Goal: Transaction & Acquisition: Purchase product/service

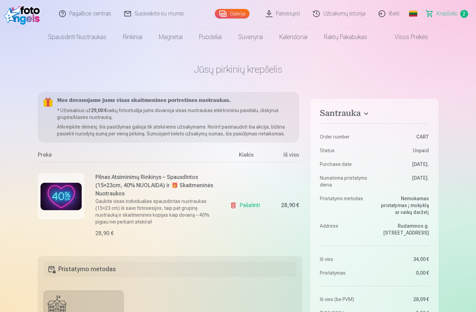
click at [441, 15] on span "Krepšelis" at bounding box center [446, 14] width 21 height 8
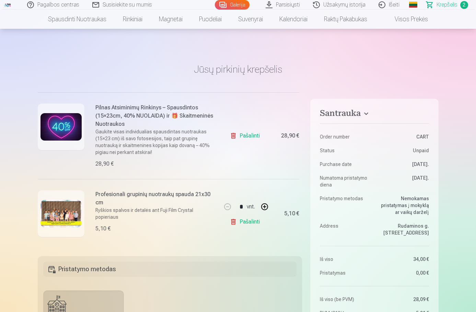
scroll to position [34, 0]
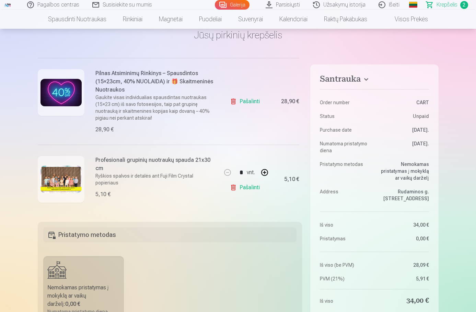
click at [250, 188] on link "Pašalinti" at bounding box center [246, 188] width 33 height 14
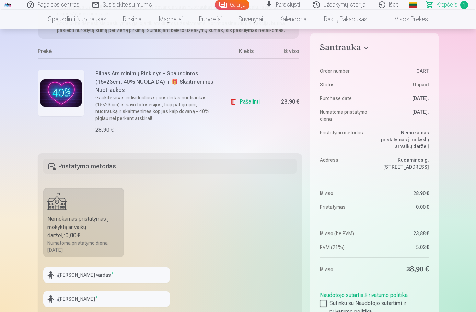
scroll to position [137, 0]
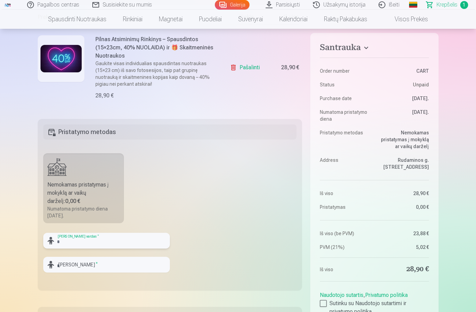
click at [90, 241] on input "text" at bounding box center [106, 241] width 127 height 16
type input "******"
click at [85, 267] on input "text" at bounding box center [106, 265] width 127 height 16
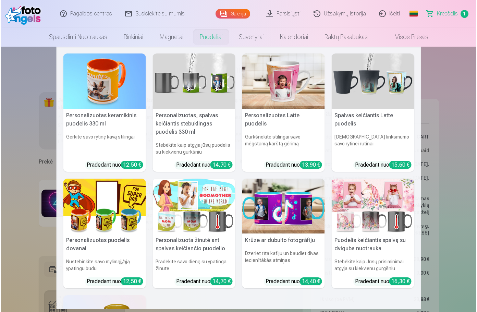
scroll to position [103, 0]
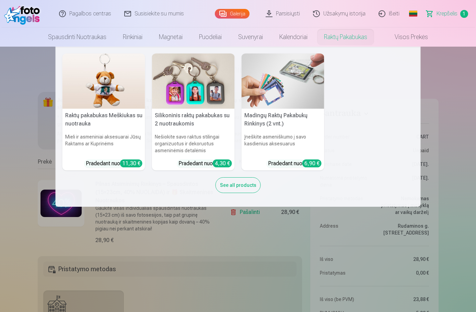
type input "**********"
click at [213, 133] on h6 "Nešiokite savo raktus stilingai organizuotus ir dekoruotus asmeninėmis detalėmis" at bounding box center [193, 144] width 83 height 26
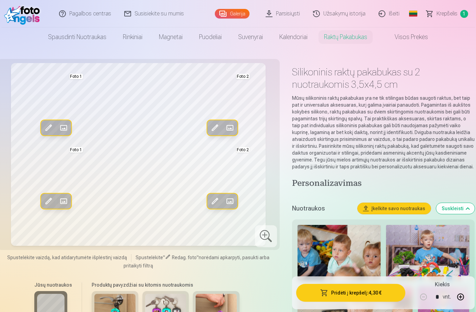
click at [226, 127] on span at bounding box center [229, 127] width 11 height 11
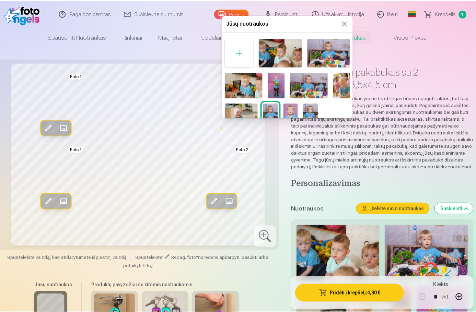
scroll to position [9, 0]
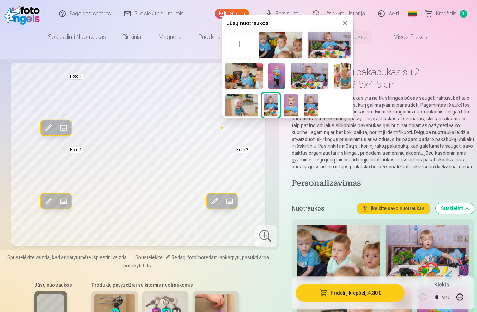
click at [307, 107] on img at bounding box center [311, 105] width 15 height 22
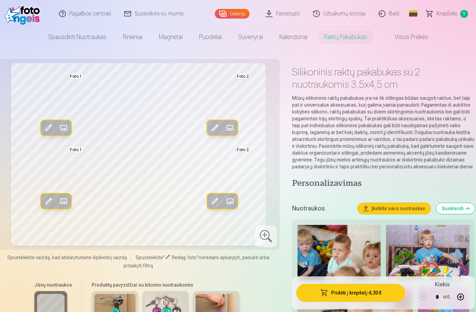
click at [62, 129] on span at bounding box center [63, 127] width 11 height 11
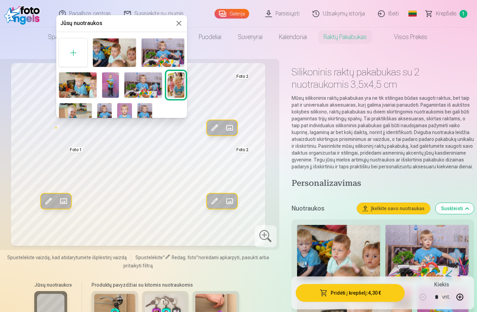
click at [175, 23] on button at bounding box center [179, 23] width 8 height 8
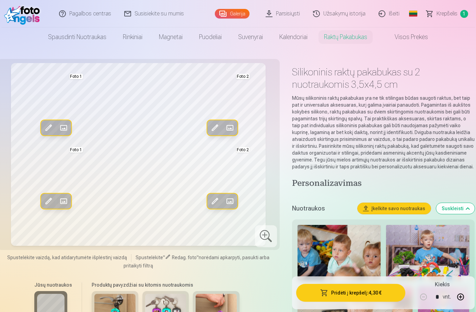
click at [48, 126] on span at bounding box center [48, 127] width 11 height 11
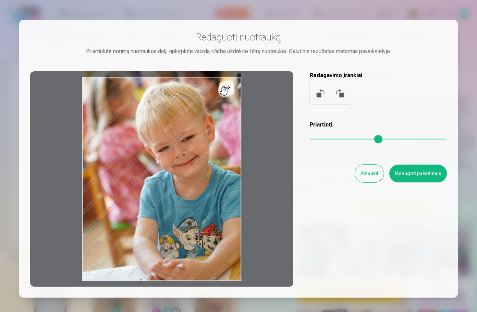
click at [372, 174] on button "Atšaukti" at bounding box center [369, 174] width 29 height 18
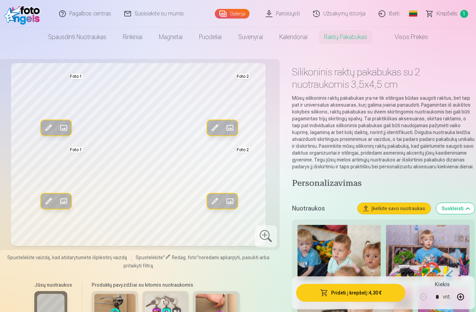
click at [50, 204] on span at bounding box center [48, 201] width 11 height 11
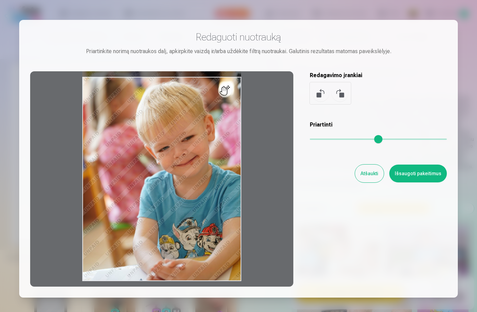
click at [370, 172] on button "Atšaukti" at bounding box center [369, 174] width 29 height 18
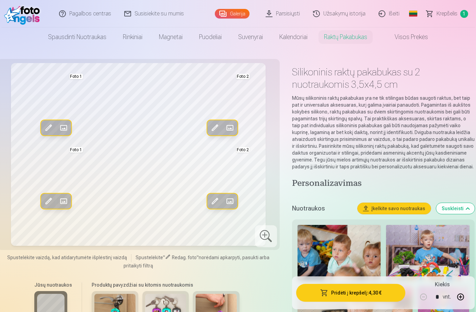
click at [48, 199] on span at bounding box center [48, 201] width 11 height 11
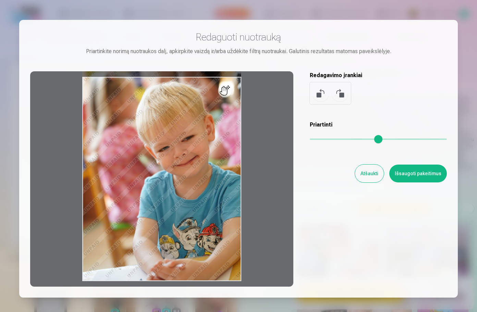
click at [368, 173] on button "Atšaukti" at bounding box center [369, 174] width 29 height 18
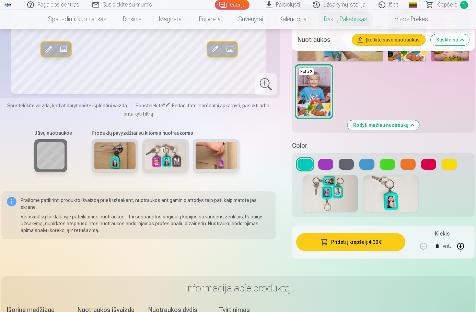
scroll to position [480, 0]
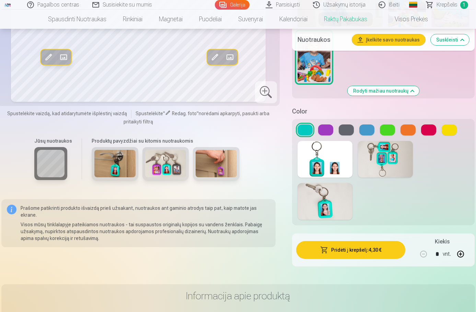
click at [372, 128] on button at bounding box center [366, 129] width 15 height 11
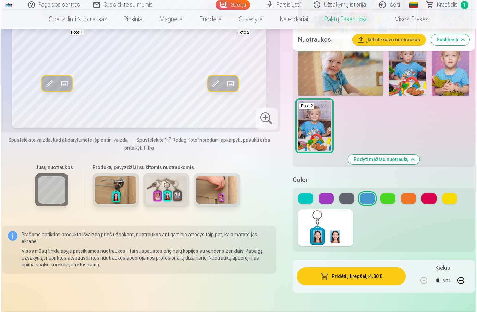
scroll to position [446, 0]
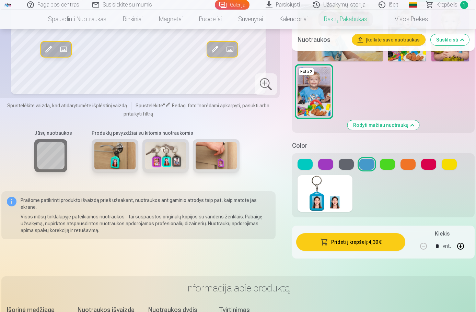
click at [381, 245] on button "Pridėti į krepšelį : 4,30 €" at bounding box center [350, 242] width 109 height 18
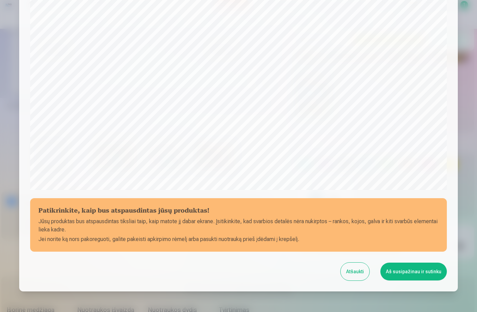
scroll to position [182, 0]
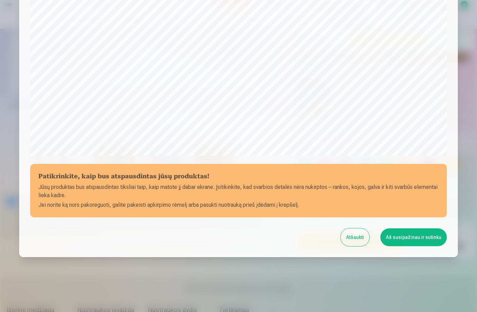
click at [420, 243] on button "Aš susipažinau ir sutinku" at bounding box center [414, 237] width 67 height 18
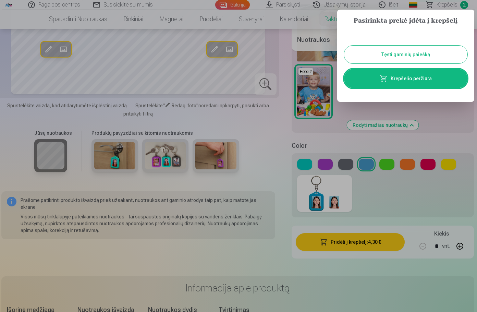
click at [413, 79] on link "Krepšelio peržiūra" at bounding box center [405, 78] width 123 height 19
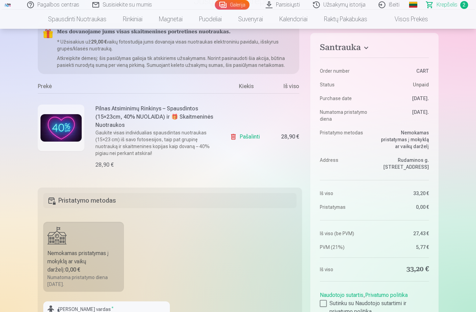
scroll to position [34, 0]
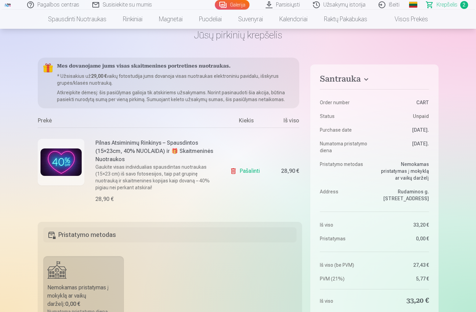
click at [19, 24] on nav "Spausdinti nuotraukas Aukštos kokybės spausdintos nuotraukos 210 gsm popierius,…" at bounding box center [238, 19] width 476 height 19
